Goal: Task Accomplishment & Management: Manage account settings

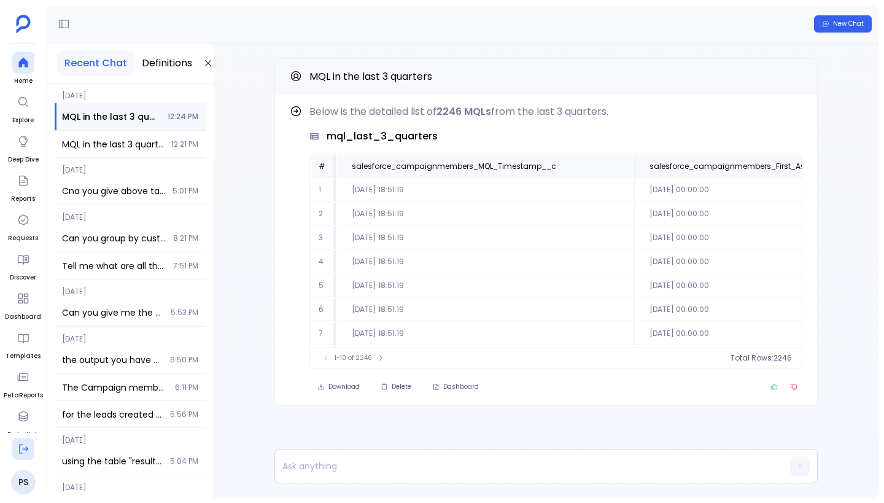
scroll to position [12, 1276]
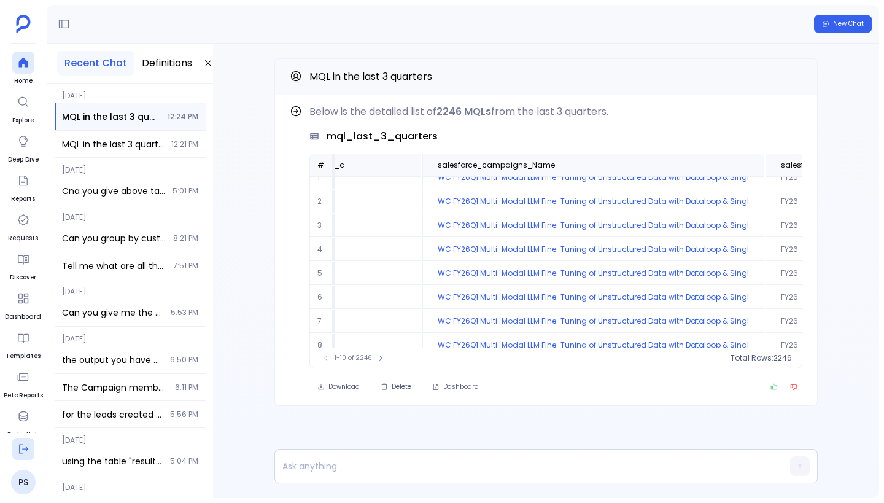
click at [26, 448] on icon at bounding box center [23, 448] width 12 height 12
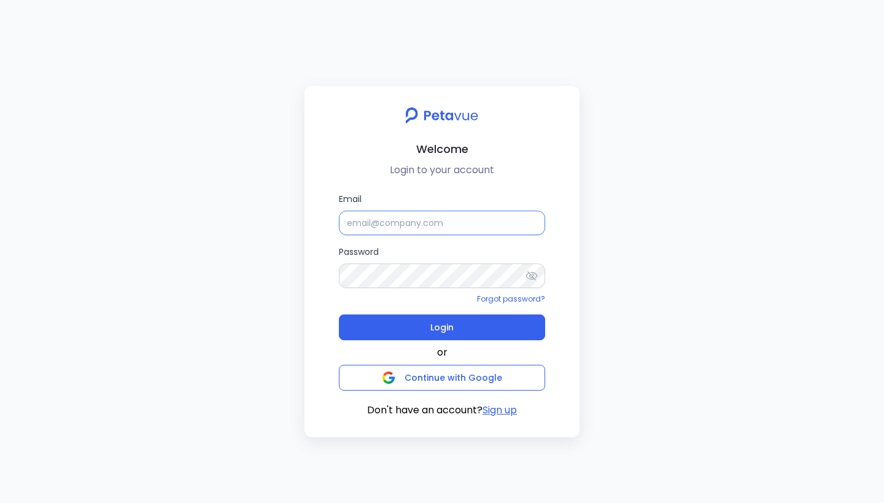
click at [401, 220] on input "Email" at bounding box center [442, 222] width 206 height 25
click at [416, 224] on input "supp" at bounding box center [442, 222] width 206 height 25
type input "[EMAIL_ADDRESS][DOMAIN_NAME]"
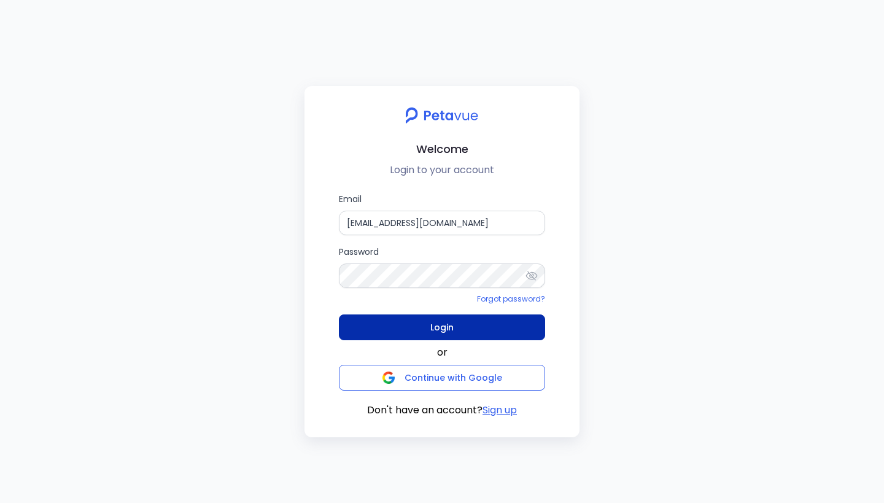
click at [442, 319] on span "Login" at bounding box center [441, 327] width 23 height 17
